Goal: Task Accomplishment & Management: Use online tool/utility

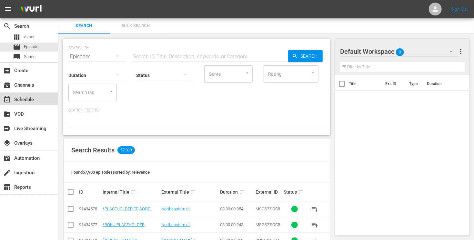
click at [27, 97] on div "event_available Schedule" at bounding box center [18, 99] width 36 height 6
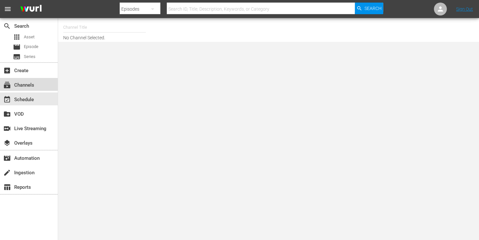
click at [31, 87] on div "subscriptions Channels" at bounding box center [18, 84] width 36 height 6
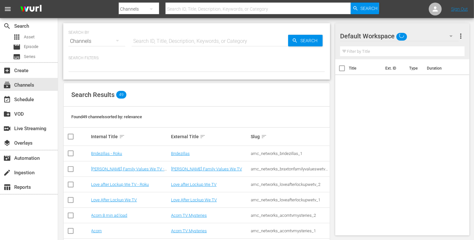
click at [214, 6] on input "text" at bounding box center [259, 8] width 186 height 15
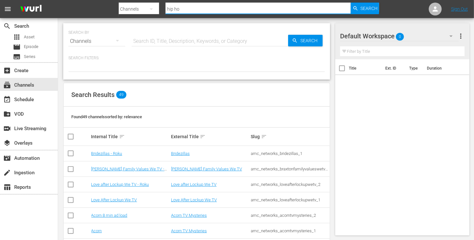
type input "hip hop"
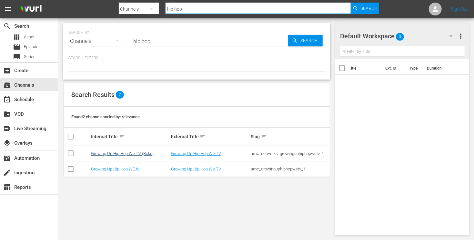
type input "hip hop"
click at [130, 153] on link "Growing Up Hip Hop We TV (Roku)" at bounding box center [122, 153] width 63 height 5
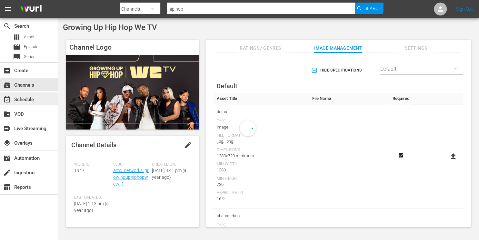
click at [37, 98] on div "event_available Schedule" at bounding box center [29, 99] width 58 height 13
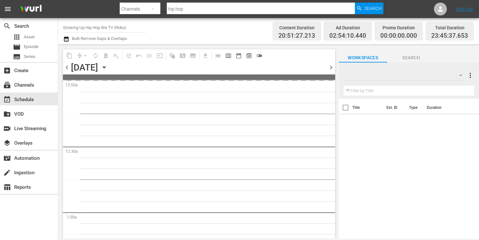
click at [108, 66] on icon "button" at bounding box center [104, 67] width 7 height 7
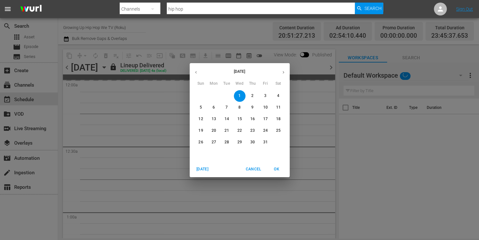
click at [265, 142] on p "31" at bounding box center [265, 142] width 5 height 5
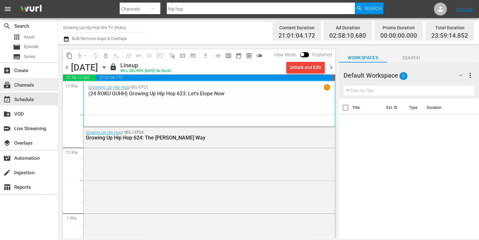
click at [32, 84] on div "subscriptions Channels" at bounding box center [18, 84] width 36 height 6
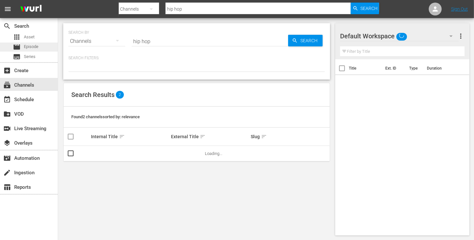
click at [36, 46] on span "Episode" at bounding box center [31, 47] width 15 height 6
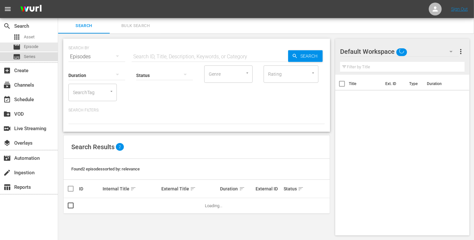
click at [34, 60] on span "Series" at bounding box center [30, 57] width 12 height 6
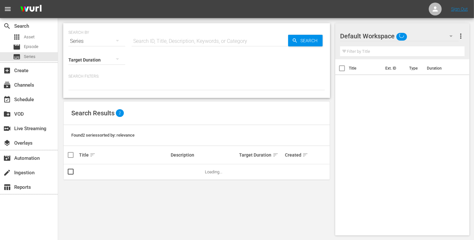
click at [183, 44] on input "text" at bounding box center [210, 41] width 157 height 15
type input "hip hop"
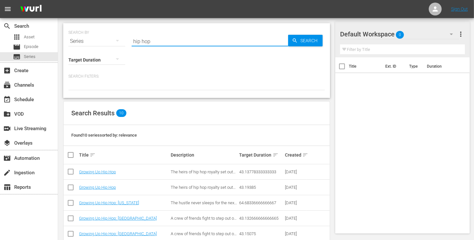
scroll to position [91, 0]
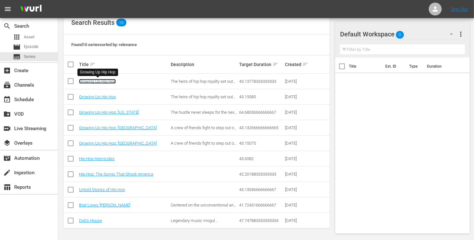
click at [99, 80] on link "Growing Up Hip Hop" at bounding box center [97, 81] width 37 height 5
